Goal: Navigation & Orientation: Find specific page/section

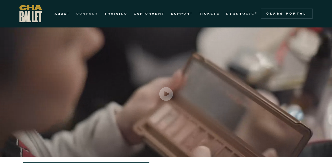
click at [86, 13] on link "COMPANY" at bounding box center [87, 14] width 22 height 6
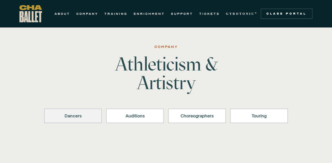
click at [92, 112] on link "Dancers" at bounding box center [73, 116] width 58 height 15
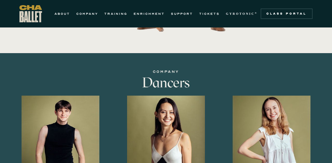
scroll to position [259, 0]
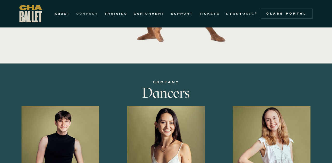
click at [86, 12] on link "COMPANY" at bounding box center [87, 14] width 22 height 6
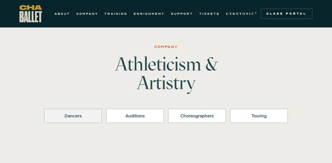
click at [76, 116] on div "Dancers" at bounding box center [73, 116] width 44 height 6
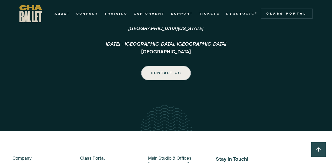
scroll to position [1285, 0]
